Goal: Register for event/course

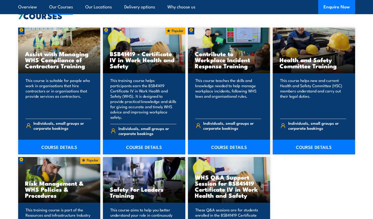
scroll to position [461, 0]
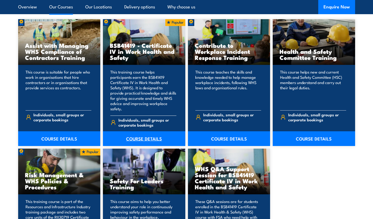
click at [153, 132] on link "COURSE DETAILS" at bounding box center [144, 139] width 82 height 15
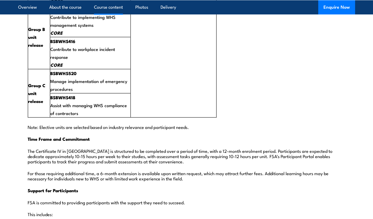
scroll to position [1289, 0]
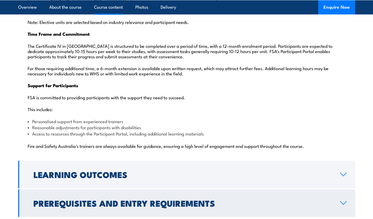
click at [262, 200] on h2 "Prerequisites and Entry Requirements" at bounding box center [182, 203] width 298 height 7
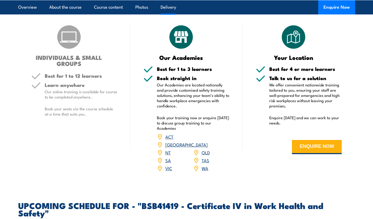
scroll to position [815, 0]
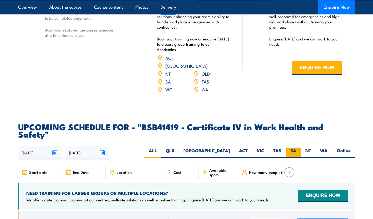
click at [292, 148] on label "SA" at bounding box center [293, 153] width 15 height 10
click at [296, 148] on input "SA" at bounding box center [297, 149] width 3 height 3
radio input "true"
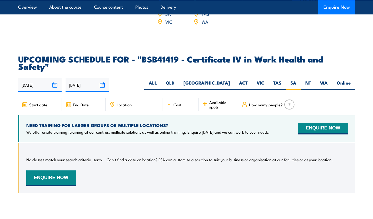
scroll to position [1631, 0]
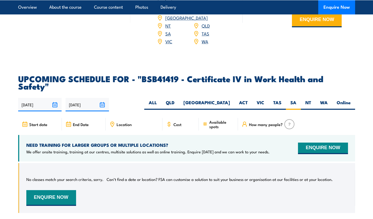
click at [124, 122] on span "Location" at bounding box center [124, 124] width 15 height 4
click at [177, 122] on span "Cost" at bounding box center [177, 124] width 8 height 4
click at [161, 100] on label "ALL" at bounding box center [152, 105] width 17 height 10
click at [160, 100] on input "ALL" at bounding box center [158, 101] width 3 height 3
radio input "true"
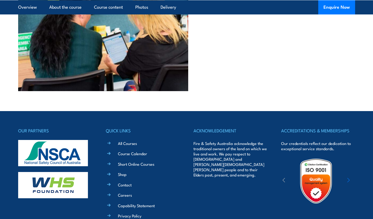
scroll to position [2288, 0]
